Goal: Information Seeking & Learning: Learn about a topic

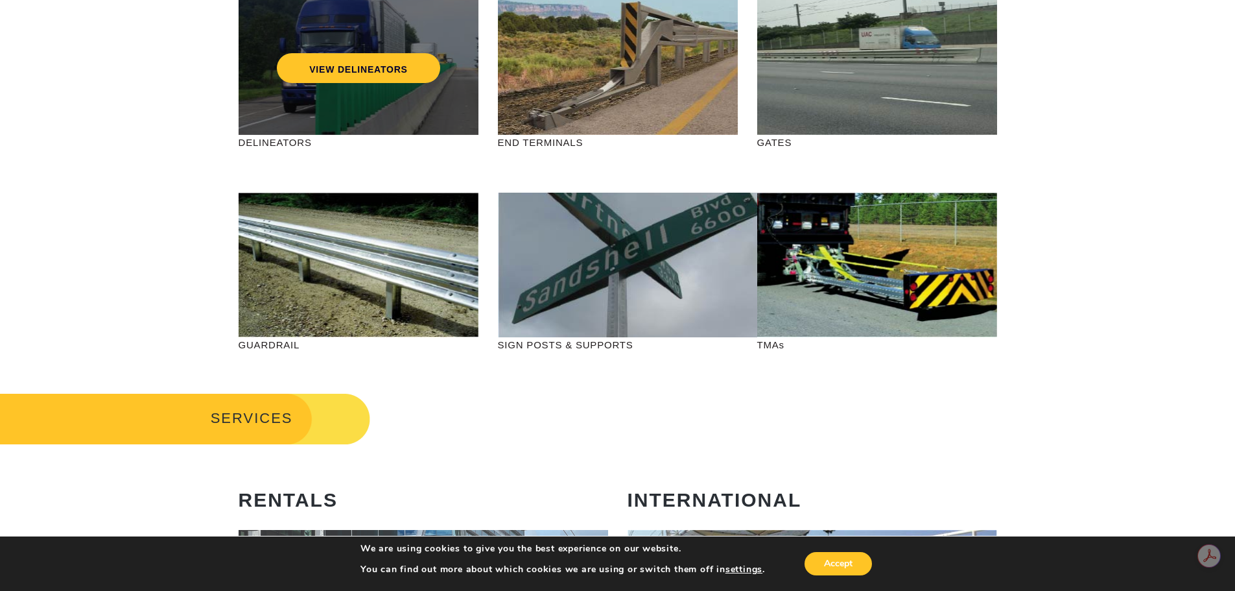
scroll to position [389, 0]
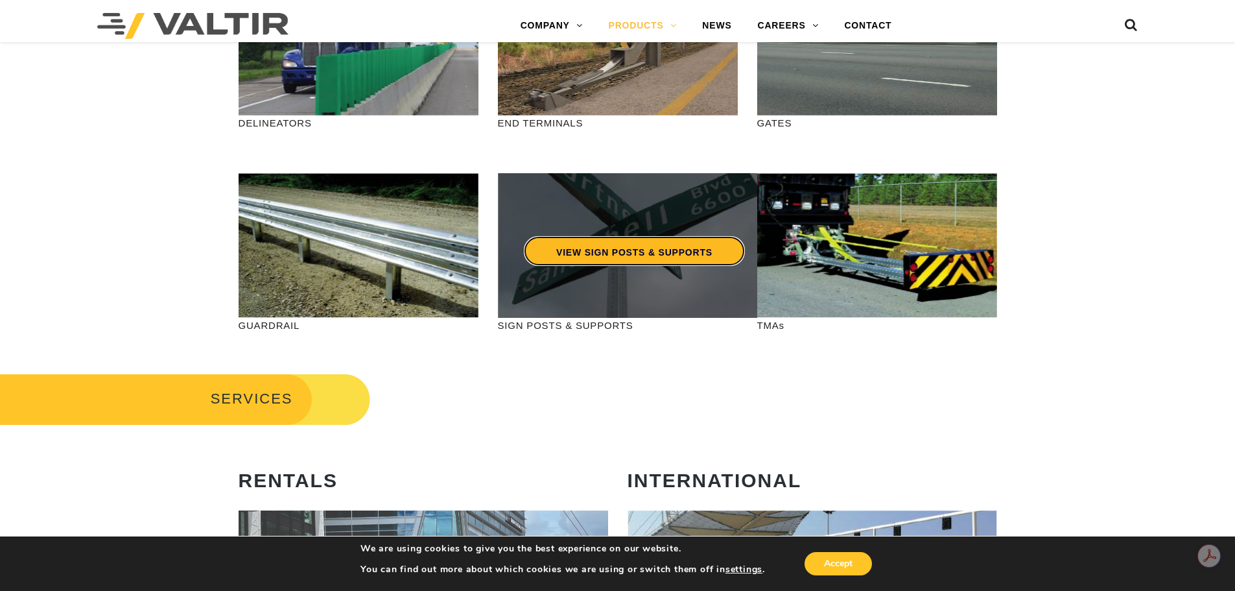
click at [592, 252] on link "VIEW SIGN POSTS & SUPPORTS" at bounding box center [634, 251] width 221 height 30
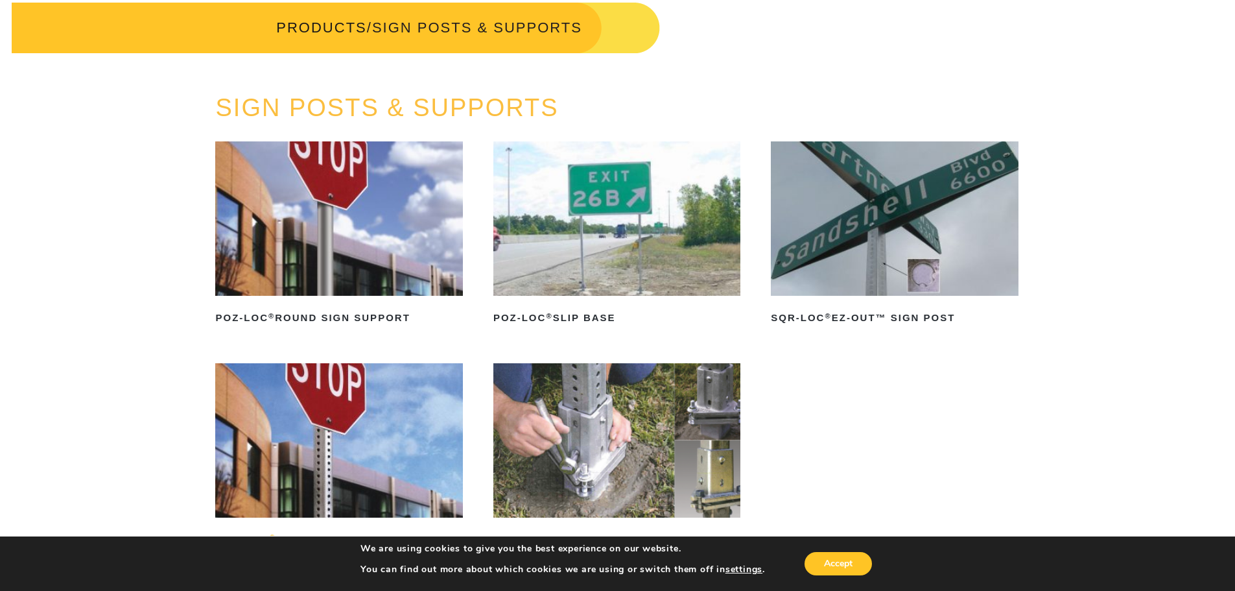
scroll to position [65, 0]
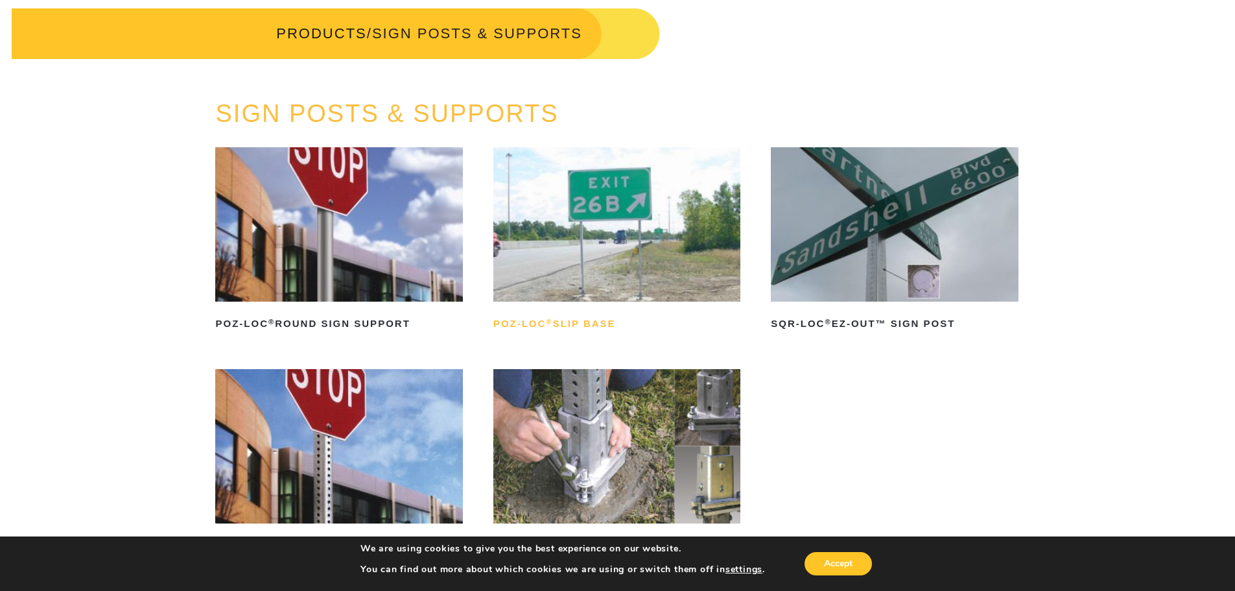
click at [561, 316] on h2 "POZ-LOC ® Slip Base" at bounding box center [617, 323] width 247 height 21
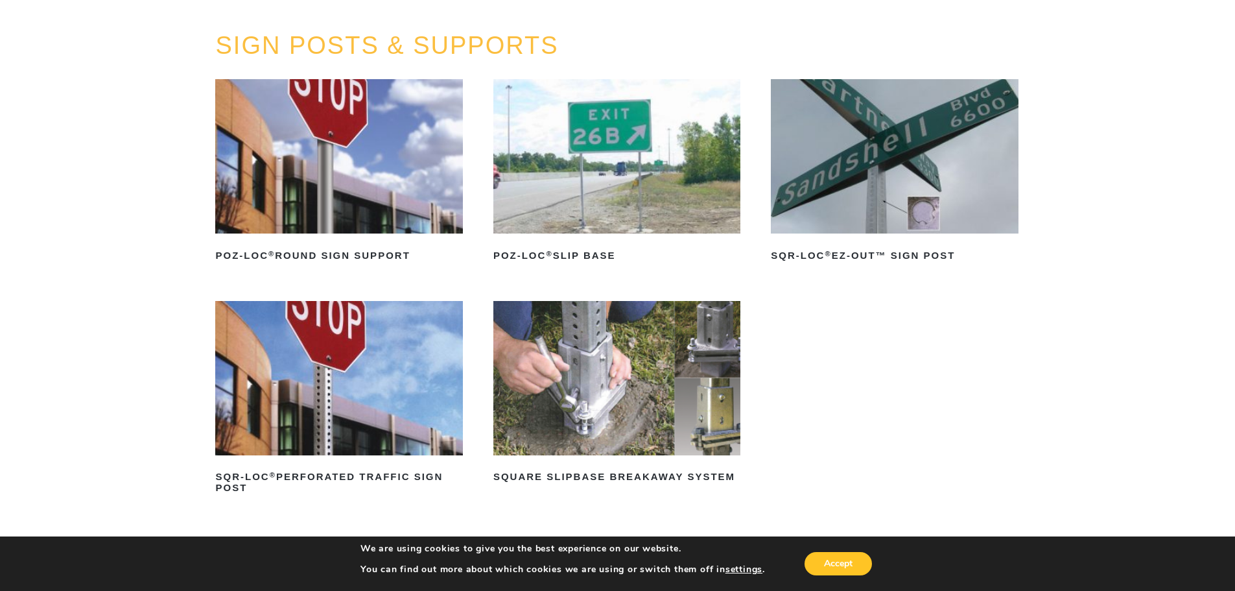
scroll to position [130, 0]
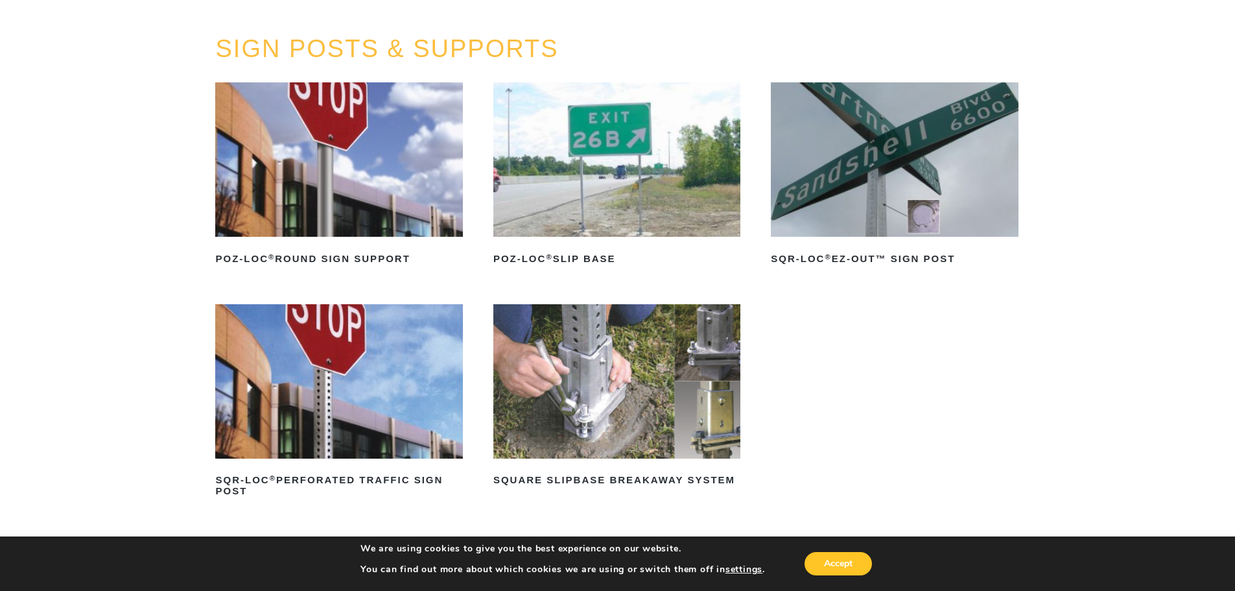
click at [298, 187] on img at bounding box center [338, 159] width 247 height 154
click at [608, 179] on img at bounding box center [617, 159] width 247 height 154
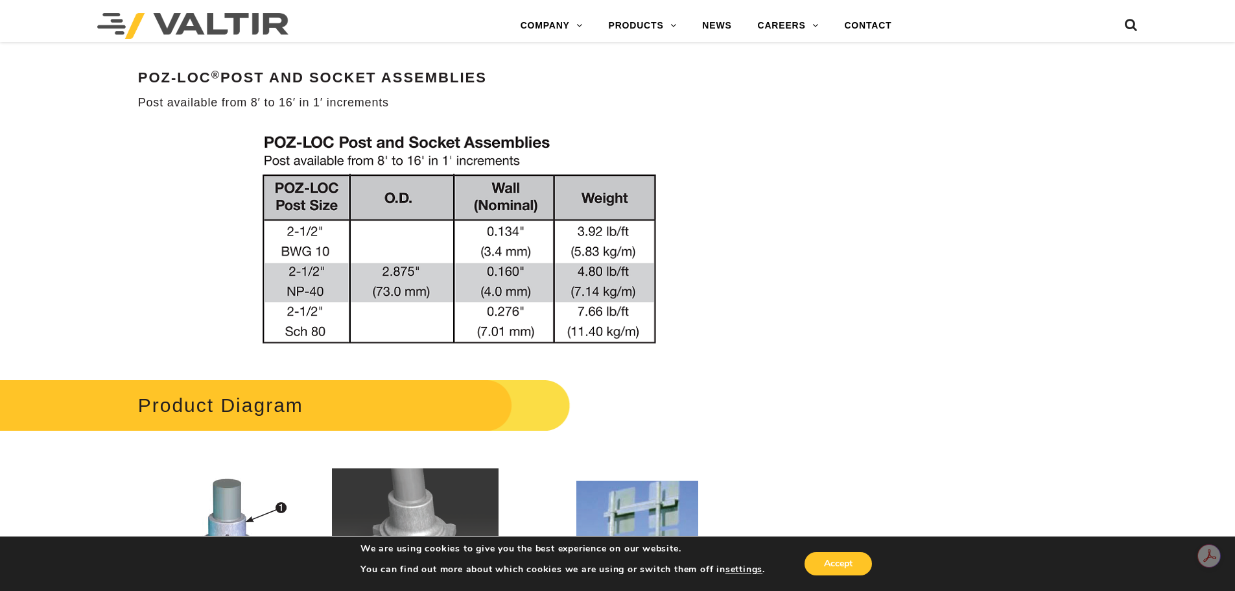
scroll to position [1427, 0]
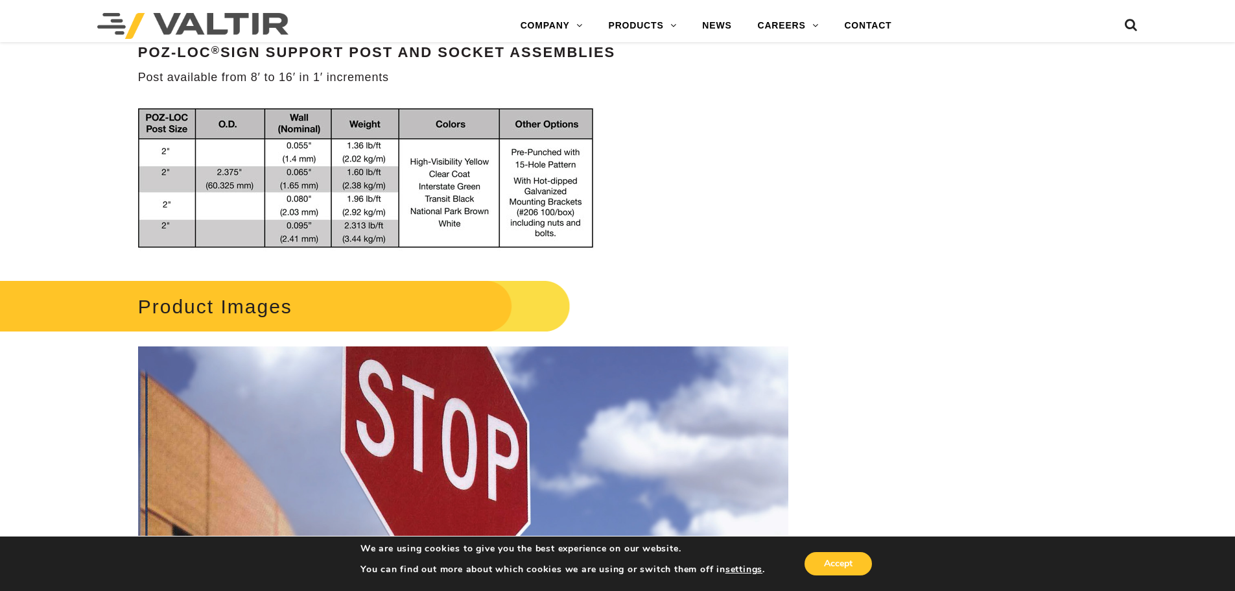
scroll to position [843, 0]
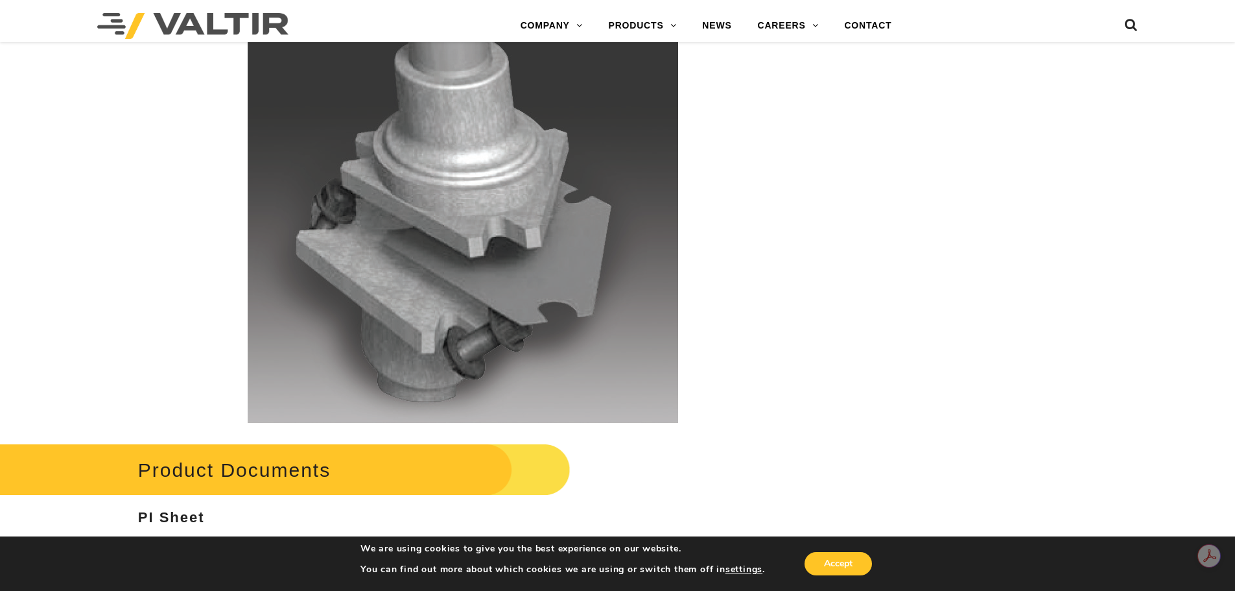
scroll to position [2854, 0]
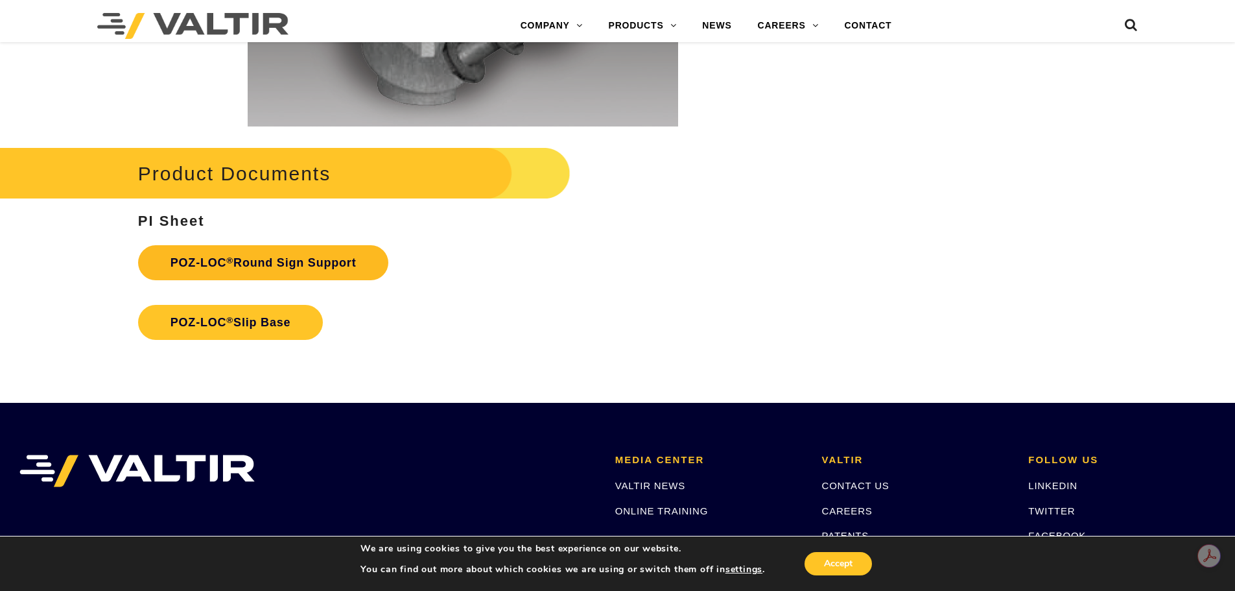
click at [243, 262] on link "POZ-LOC ® Round Sign Support" at bounding box center [263, 262] width 251 height 35
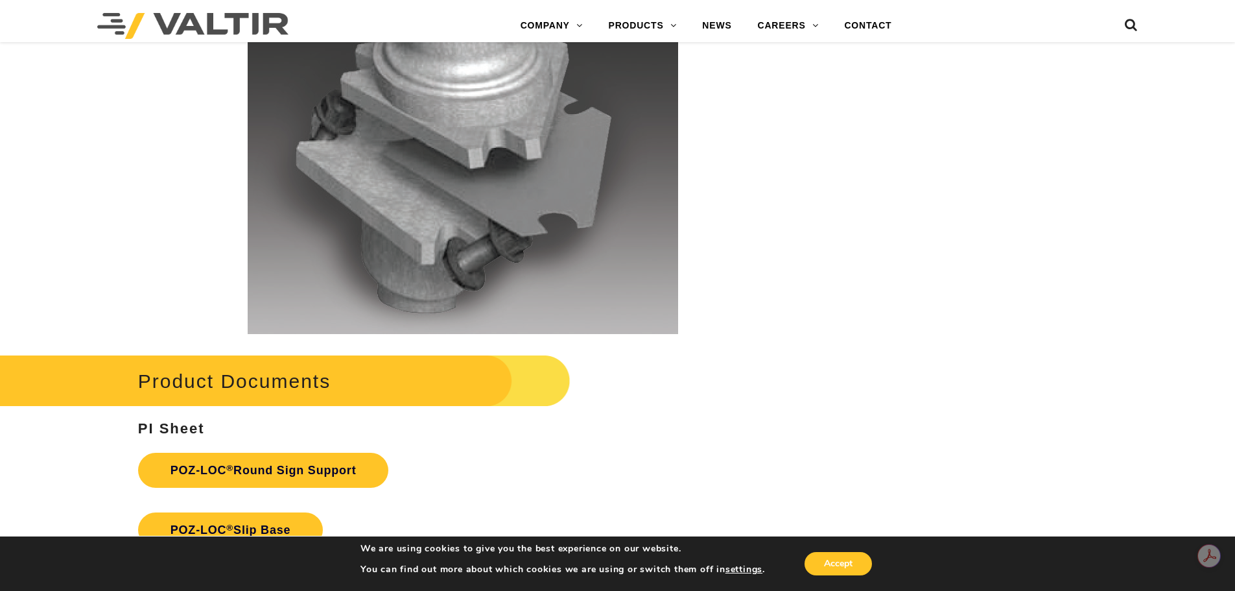
scroll to position [2789, 0]
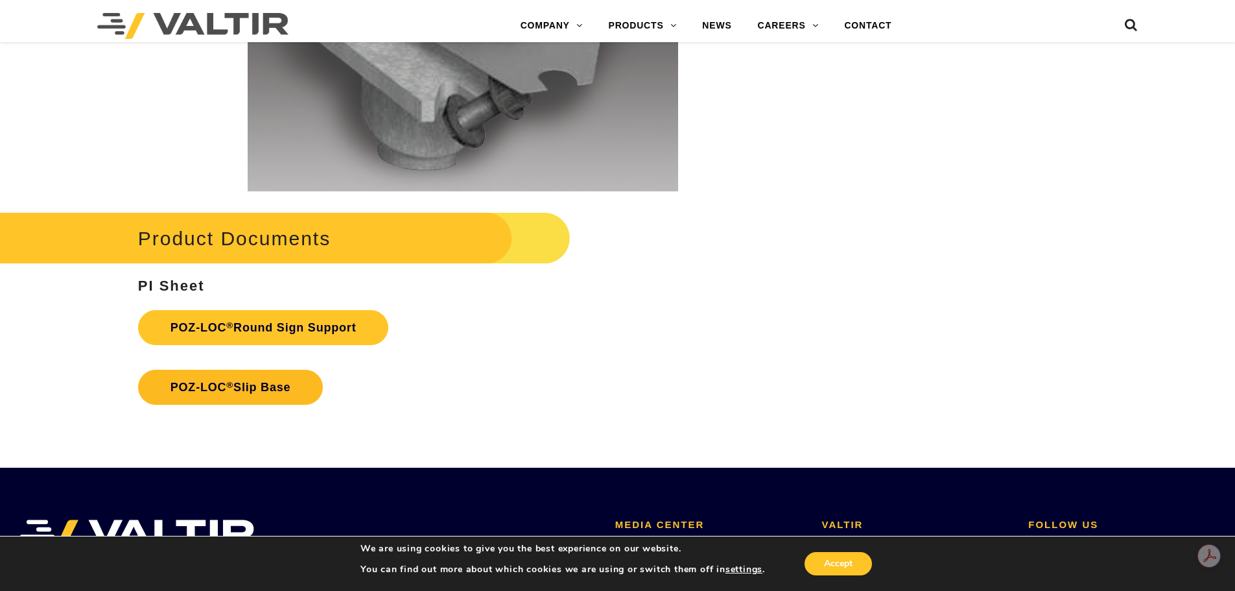
click at [209, 387] on link "POZ-LOC ® Slip Base" at bounding box center [230, 387] width 185 height 35
